Goal: Information Seeking & Learning: Learn about a topic

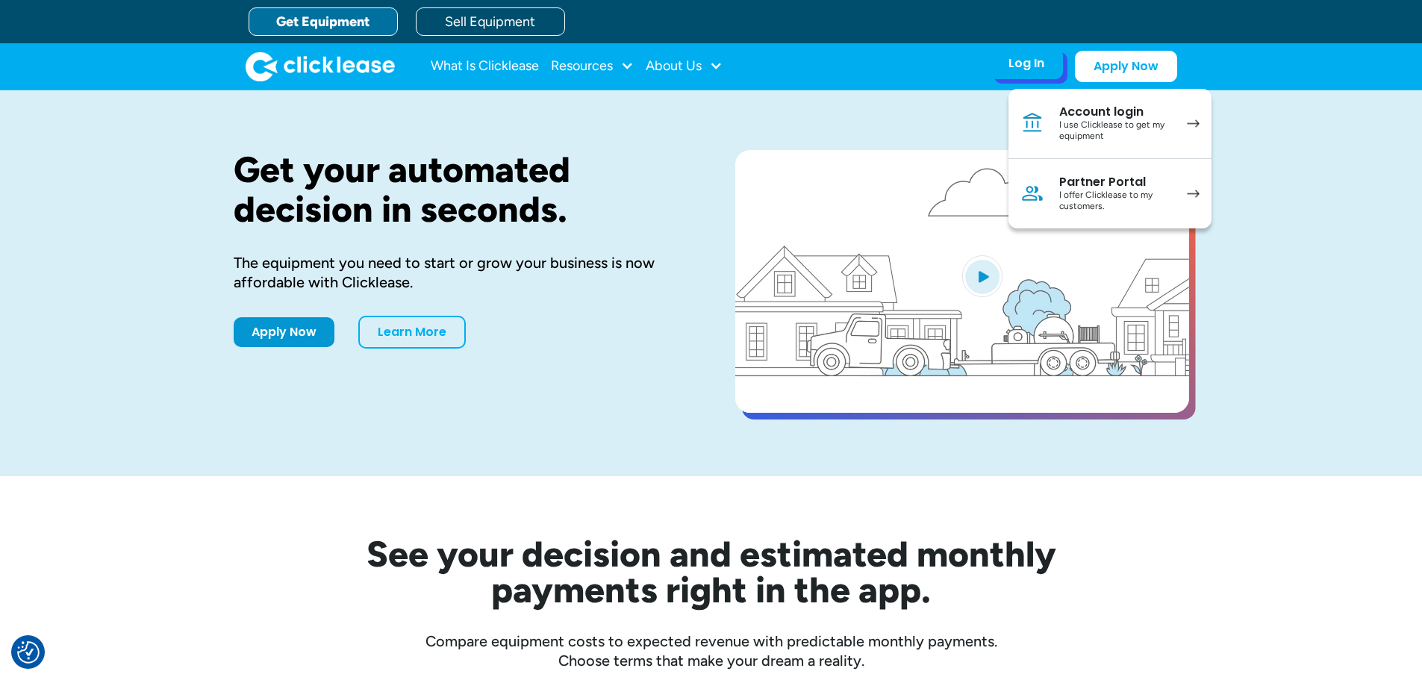
click at [1114, 195] on div "I offer Clicklease to my customers." at bounding box center [1115, 201] width 113 height 23
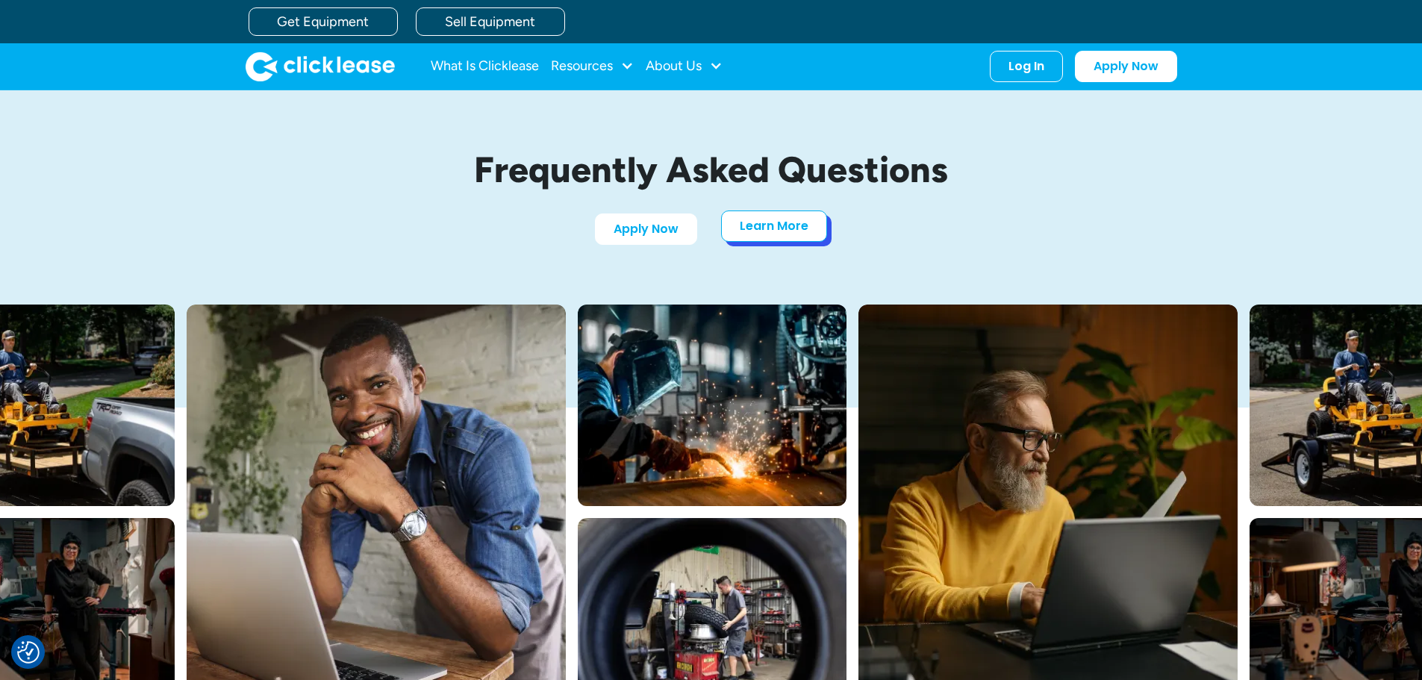
click at [782, 226] on link "Learn More" at bounding box center [774, 225] width 106 height 31
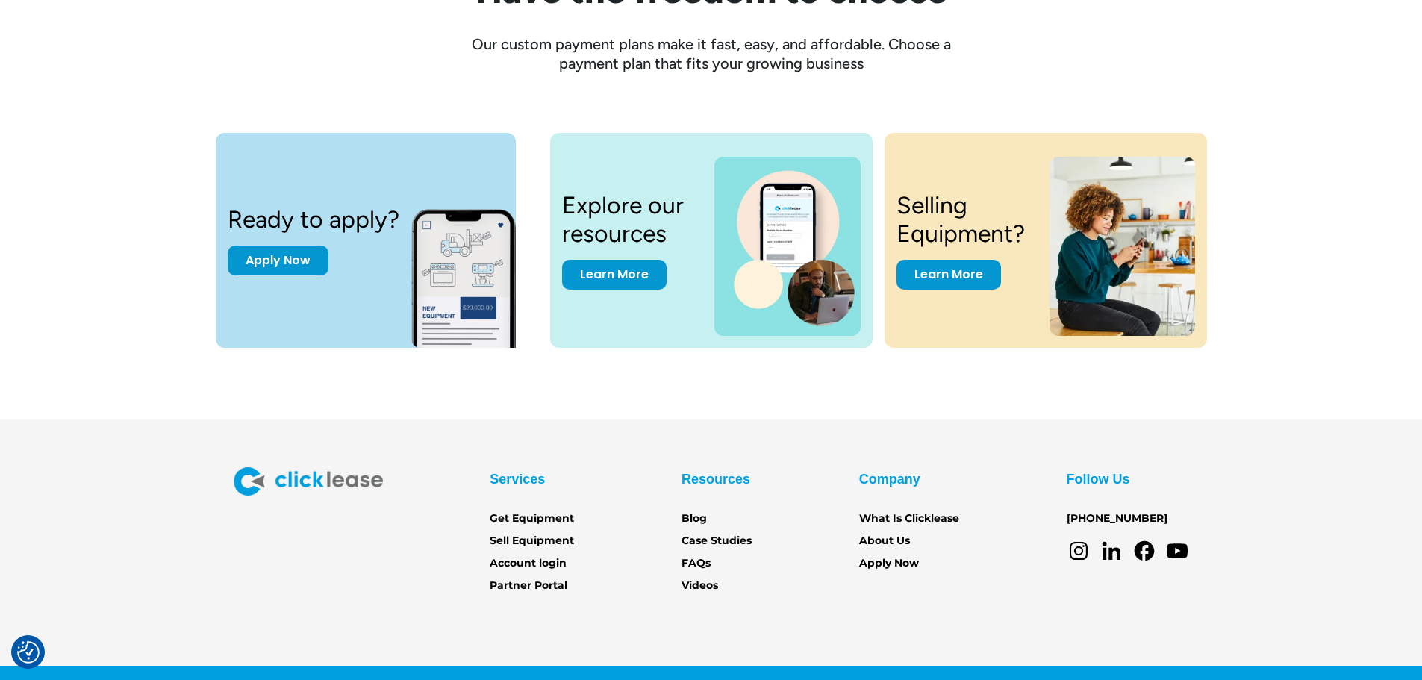
scroll to position [2019, 0]
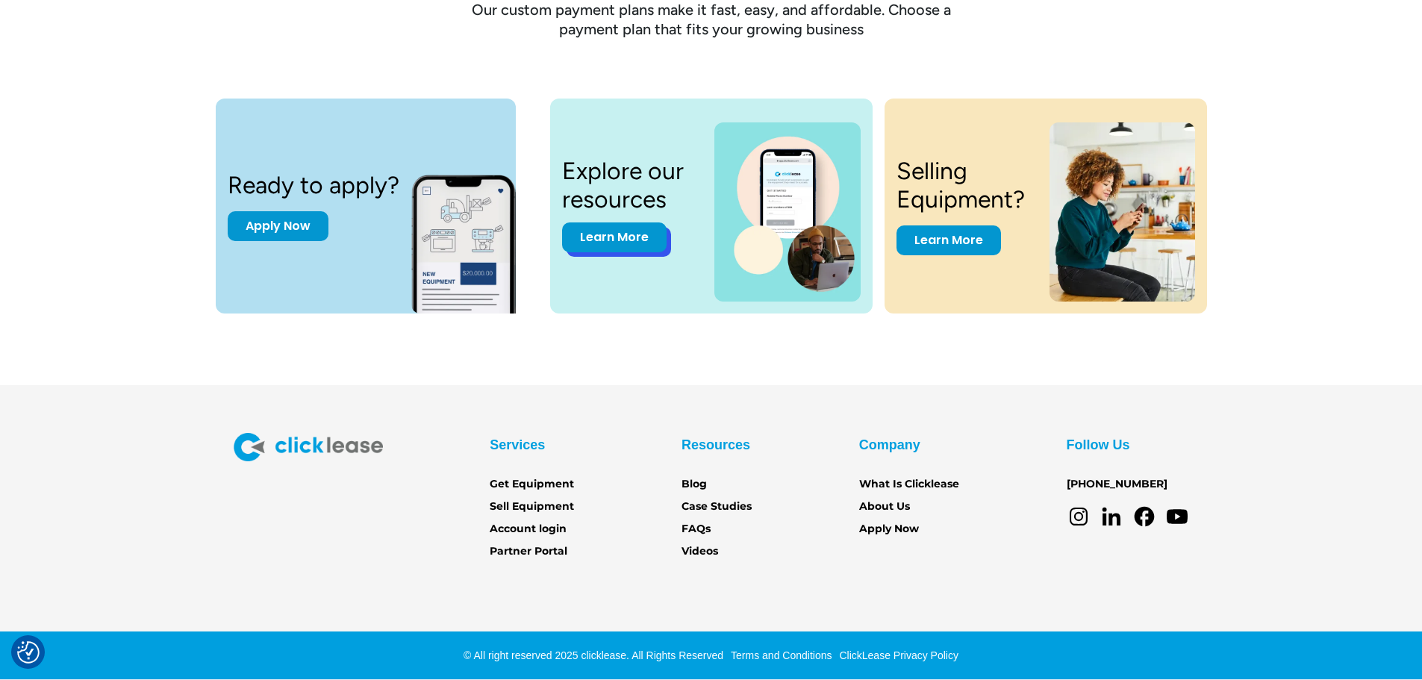
click at [623, 236] on link "Learn More" at bounding box center [614, 237] width 104 height 30
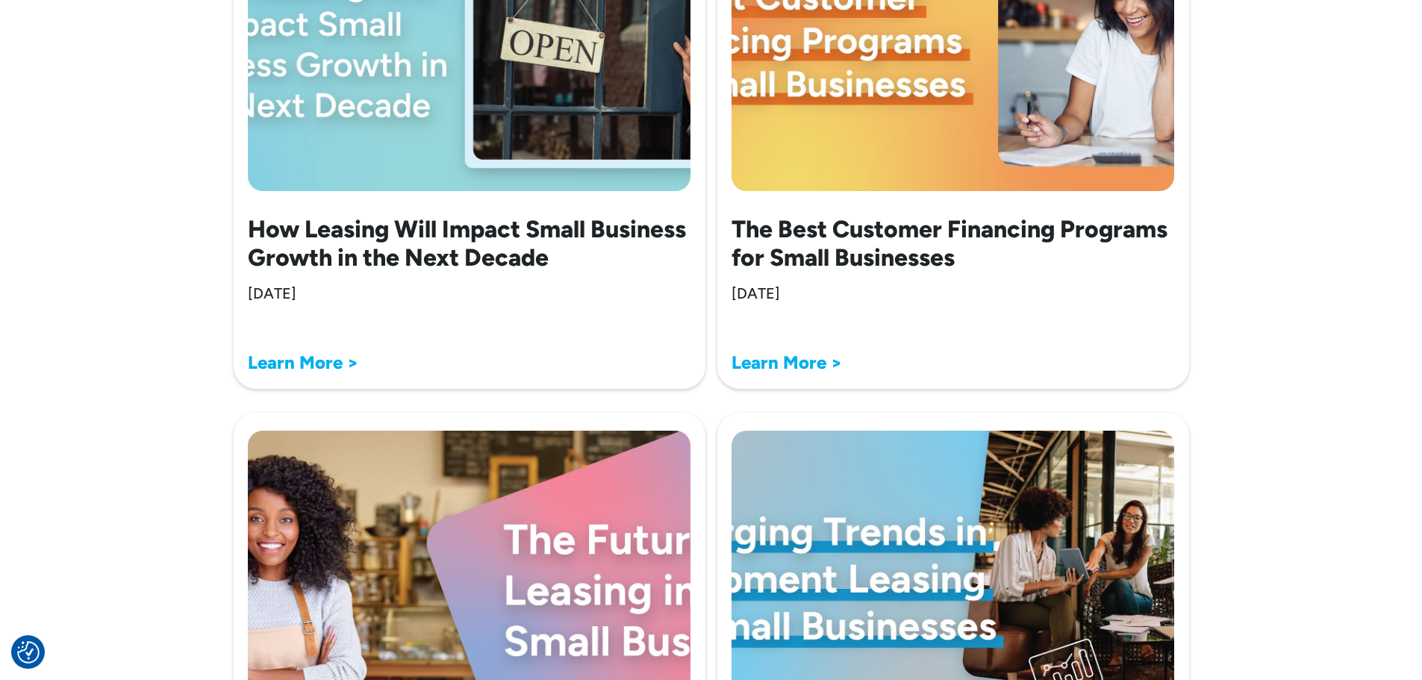
scroll to position [896, 0]
